Goal: Task Accomplishment & Management: Use online tool/utility

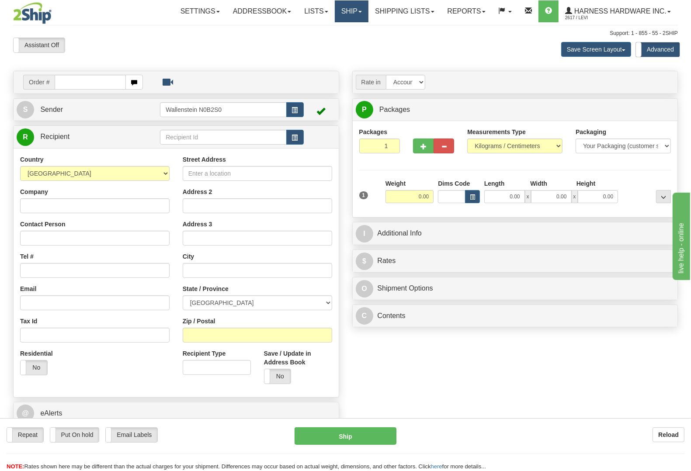
click at [339, 9] on link "Ship" at bounding box center [352, 11] width 34 height 22
click at [346, 42] on span "OnHold / Order Queue" at bounding box center [329, 41] width 62 height 7
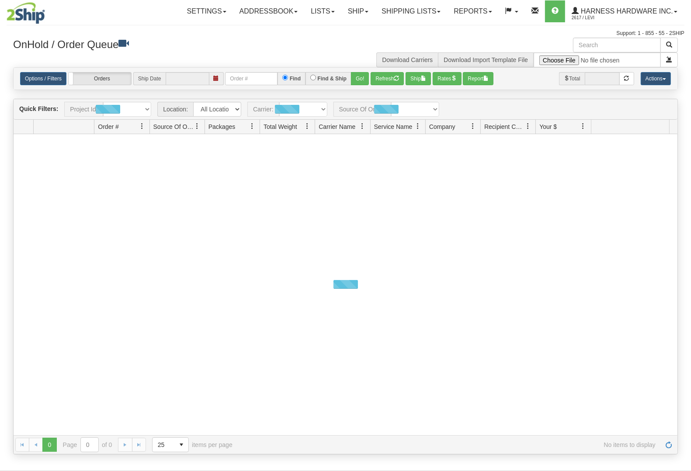
type input "[DATE]"
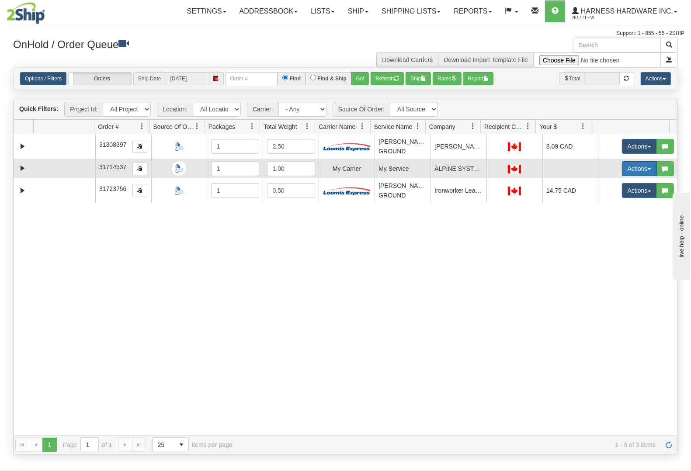
click at [622, 170] on button "Actions" at bounding box center [639, 168] width 35 height 15
click at [615, 190] on link "Open" at bounding box center [621, 185] width 70 height 11
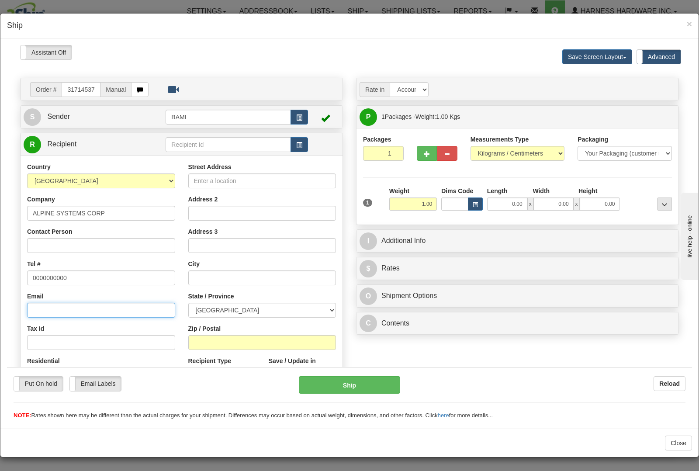
click at [62, 308] on input "Email" at bounding box center [101, 309] width 148 height 15
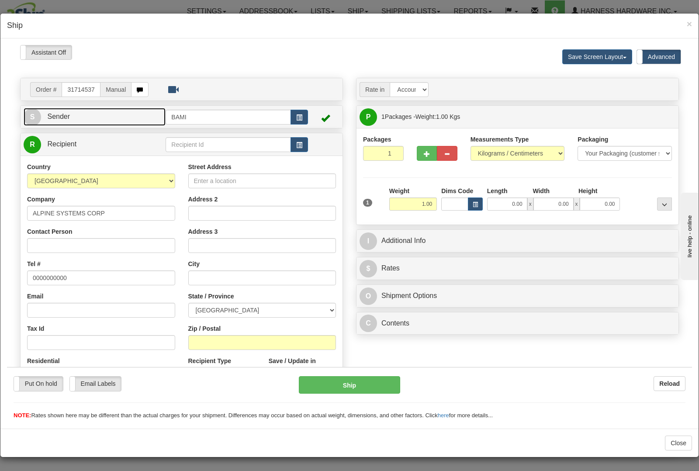
click at [80, 114] on link "S Sender" at bounding box center [95, 116] width 142 height 18
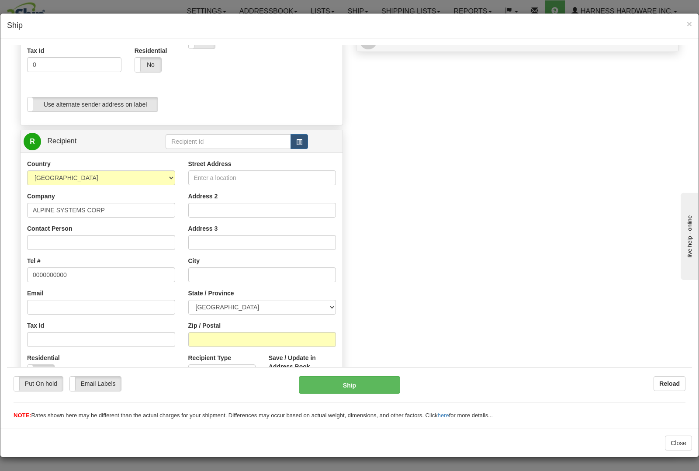
scroll to position [291, 0]
